Goal: Task Accomplishment & Management: Manage account settings

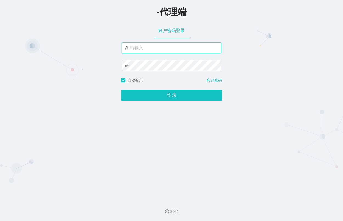
click at [178, 45] on input "text" at bounding box center [172, 48] width 100 height 11
type input "ergou666"
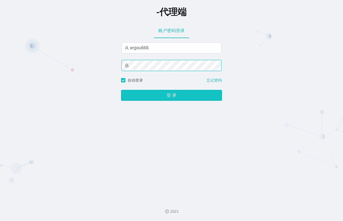
click at [121, 90] on button "登 录" at bounding box center [171, 95] width 101 height 11
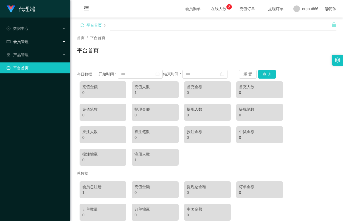
click at [30, 39] on div "会员管理" at bounding box center [35, 41] width 70 height 11
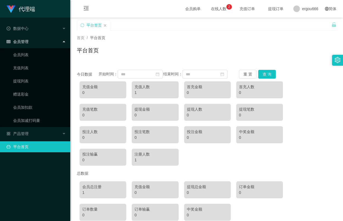
click at [30, 89] on ul "会员列表 充值列表 提现列表 赠送彩金 会员加扣款 会员加减打码量" at bounding box center [35, 87] width 70 height 79
click at [27, 96] on link "赠送彩金" at bounding box center [39, 94] width 53 height 11
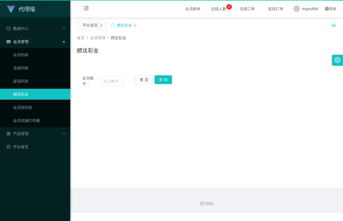
click at [27, 96] on link "赠送彩金" at bounding box center [39, 94] width 53 height 11
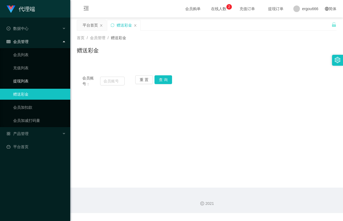
click at [22, 81] on link "提现列表" at bounding box center [39, 81] width 53 height 11
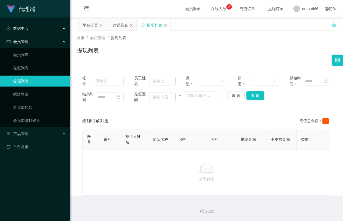
click at [38, 30] on div "数据中心" at bounding box center [35, 28] width 70 height 11
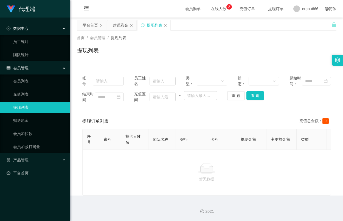
click at [38, 30] on div "数据中心" at bounding box center [35, 28] width 70 height 11
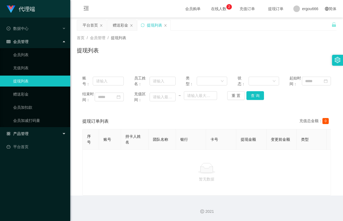
click at [28, 137] on div "产品管理" at bounding box center [35, 133] width 70 height 11
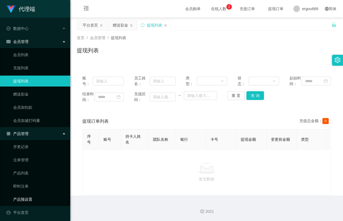
click at [27, 203] on link "产品预设置" at bounding box center [39, 199] width 53 height 11
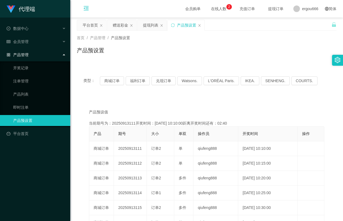
click at [84, 11] on icon "图标: menu-fold" at bounding box center [85, 7] width 5 height 5
